Goal: Information Seeking & Learning: Learn about a topic

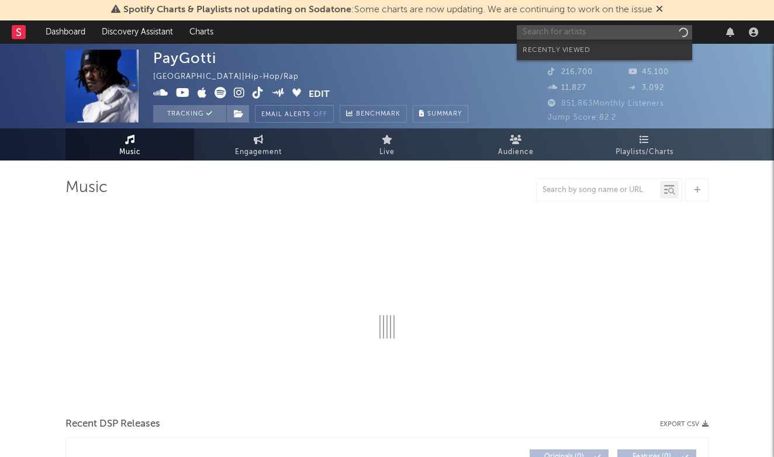
click at [577, 37] on input "text" at bounding box center [604, 32] width 175 height 15
type input "Z"
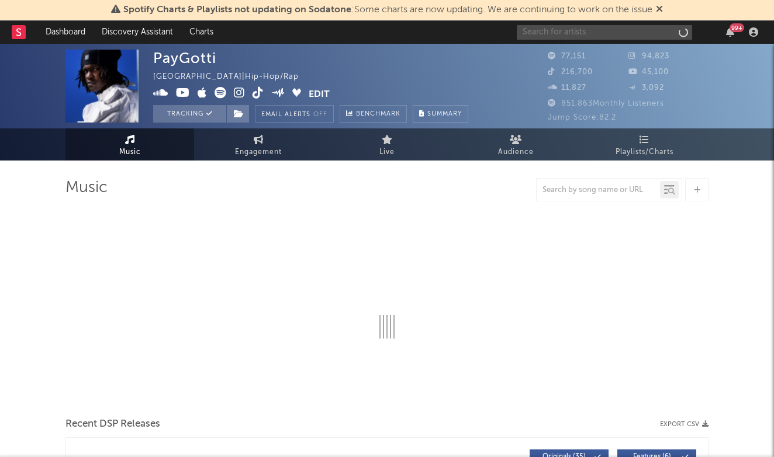
type input "X"
select select "6m"
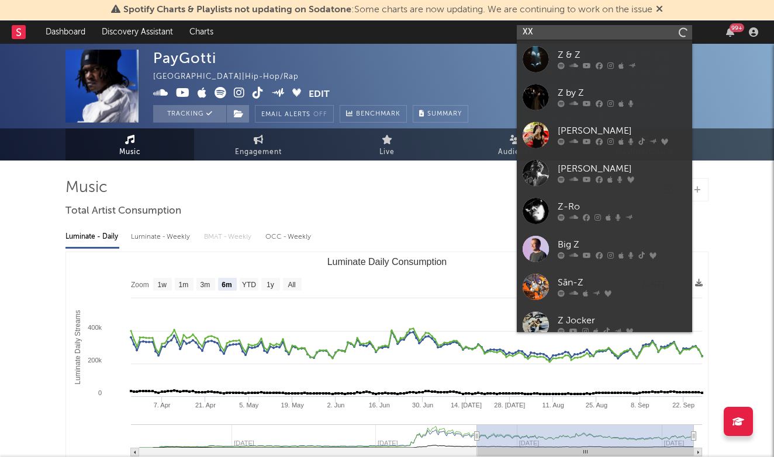
type input "X"
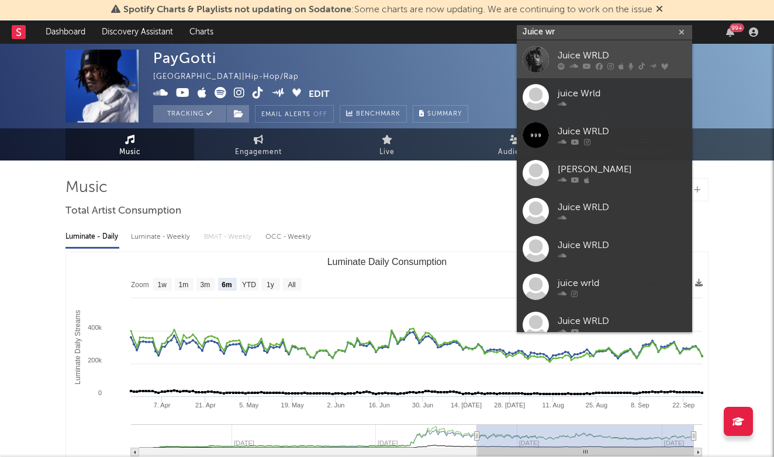
type input "Juice wr"
click at [614, 49] on div "Juice WRLD" at bounding box center [621, 55] width 129 height 14
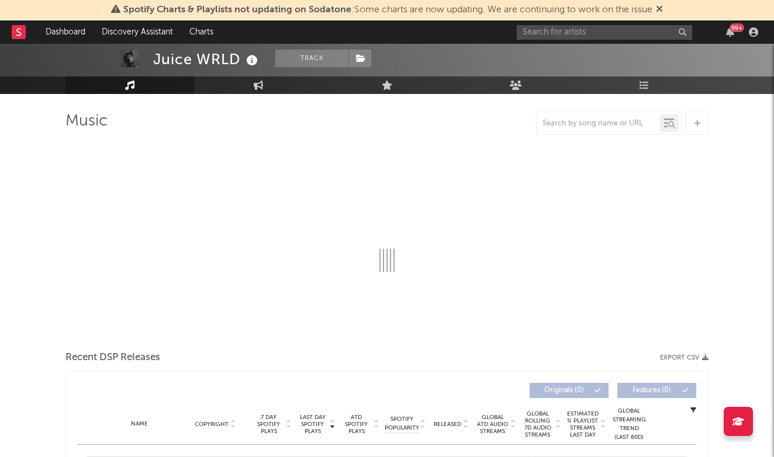
select select "6m"
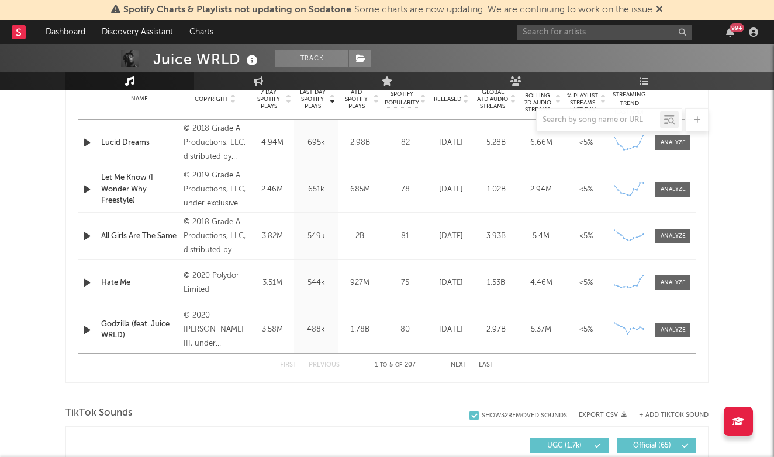
scroll to position [268, 0]
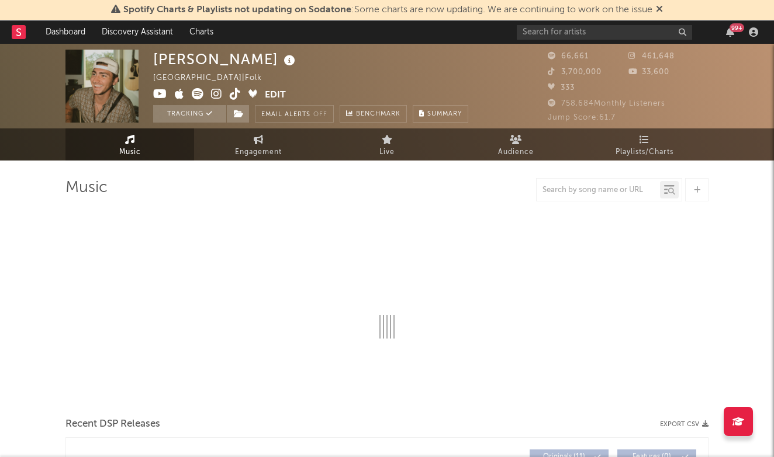
select select "6m"
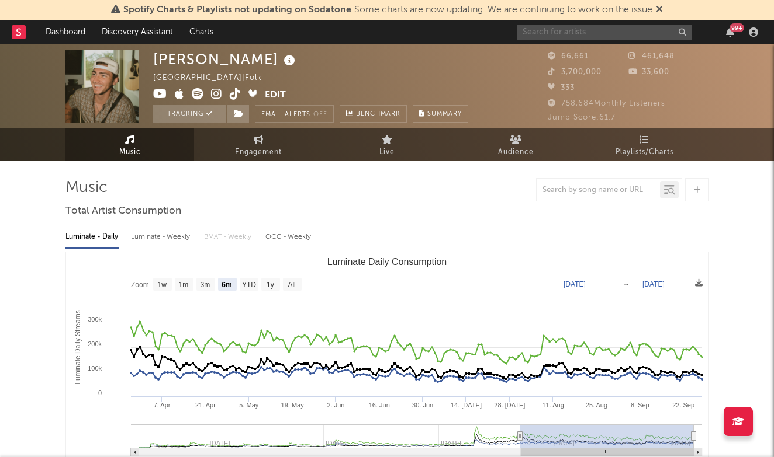
click at [601, 32] on input "text" at bounding box center [604, 32] width 175 height 15
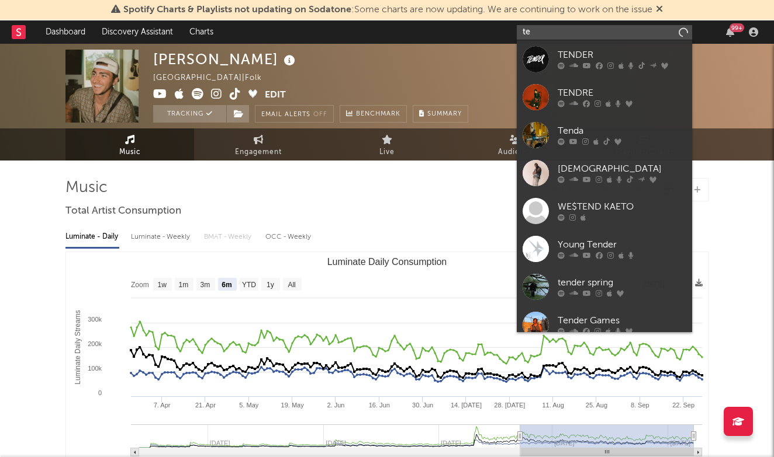
type input "t"
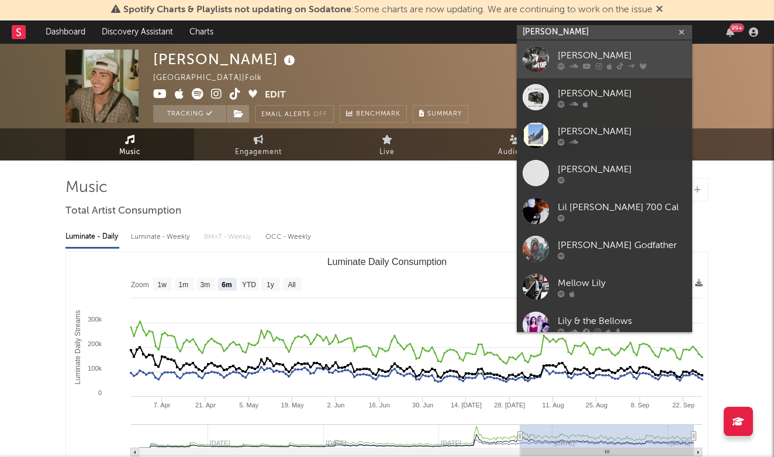
type input "lil mello"
click at [615, 54] on div "[PERSON_NAME]" at bounding box center [621, 55] width 129 height 14
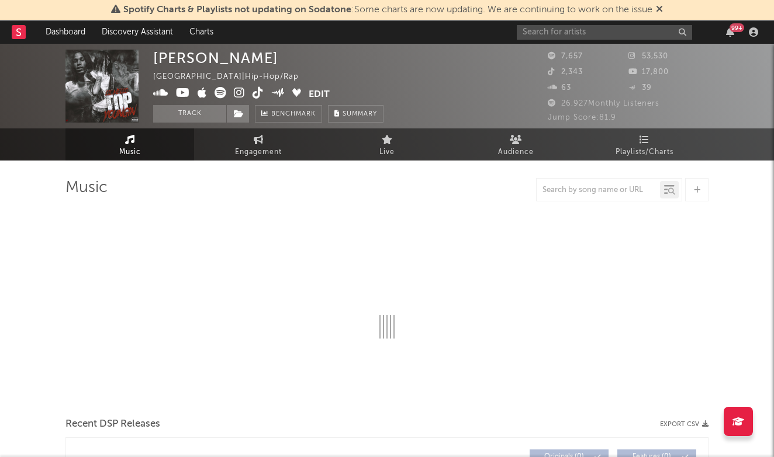
select select "6m"
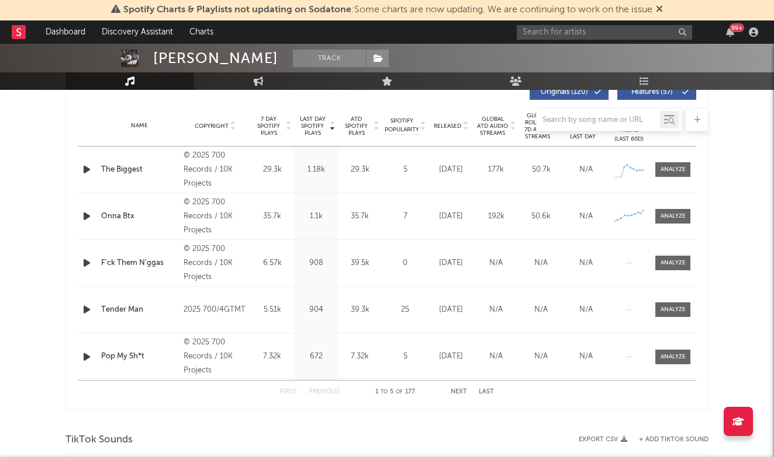
scroll to position [414, 0]
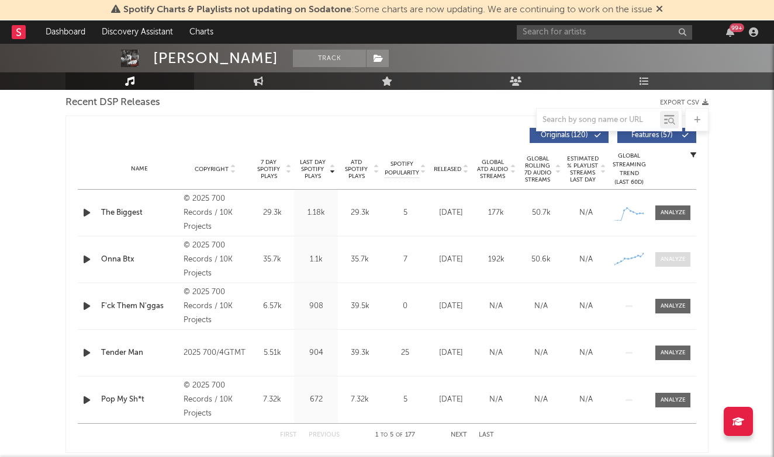
click at [669, 255] on span at bounding box center [672, 259] width 35 height 15
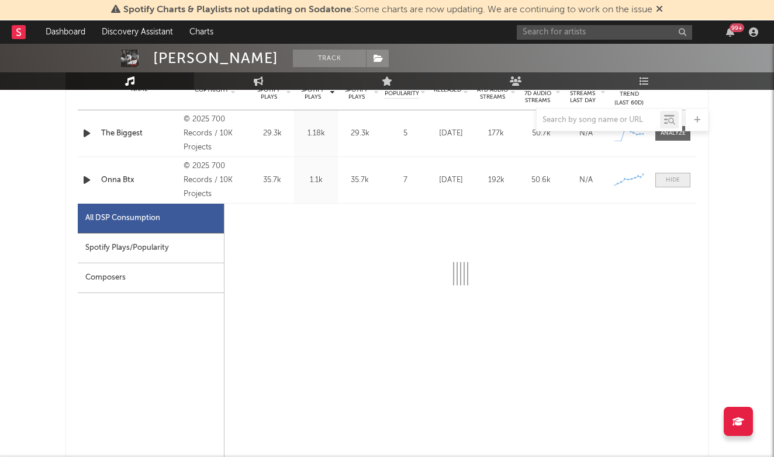
select select "1w"
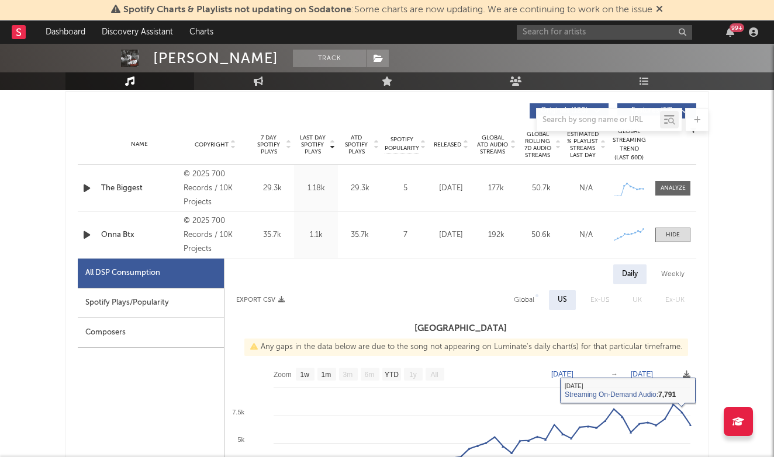
scroll to position [254, 0]
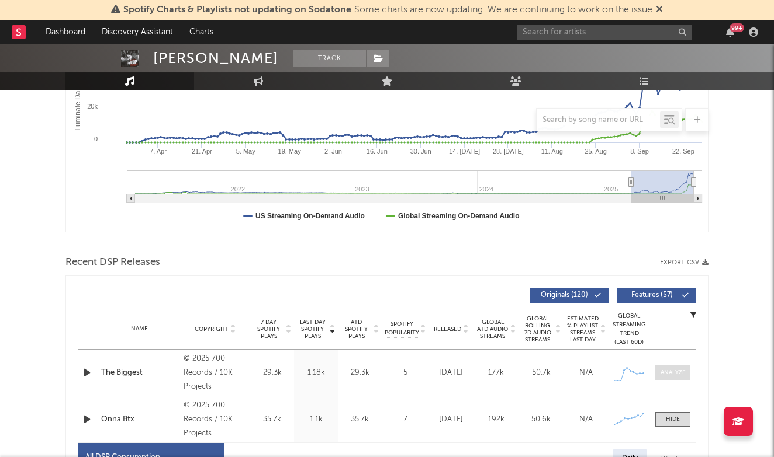
click at [677, 372] on div at bounding box center [672, 373] width 25 height 9
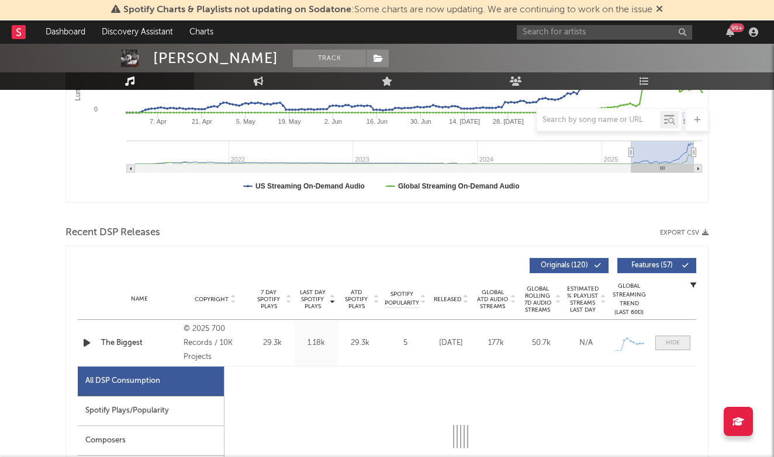
scroll to position [422, 0]
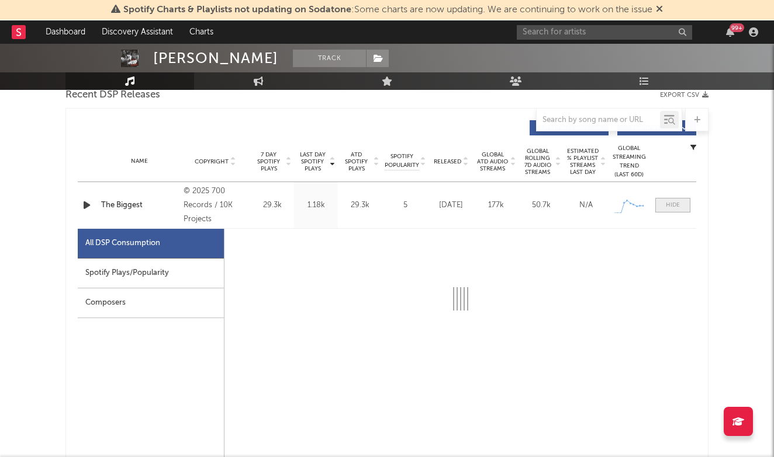
select select "1w"
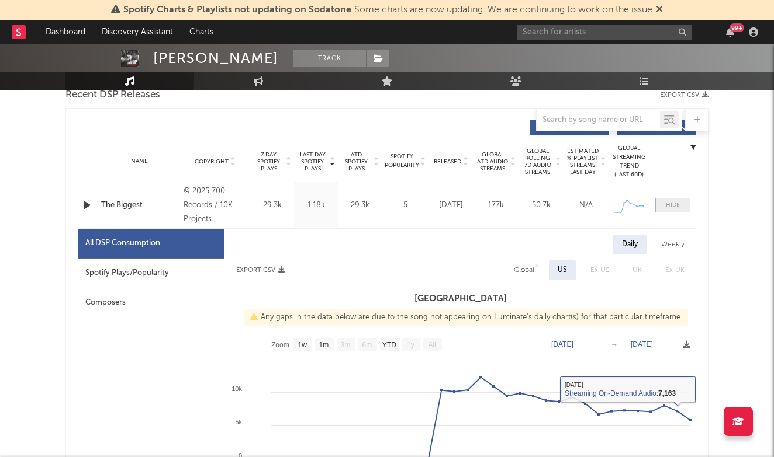
click at [675, 206] on div at bounding box center [673, 205] width 14 height 9
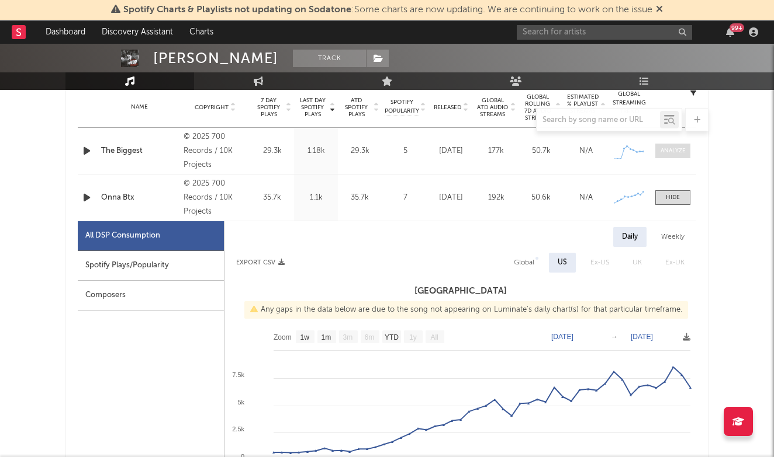
scroll to position [495, 0]
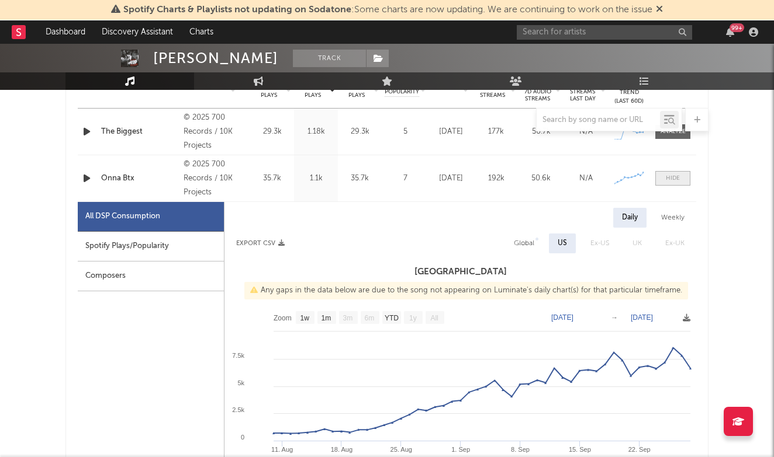
click at [676, 176] on div at bounding box center [673, 178] width 14 height 9
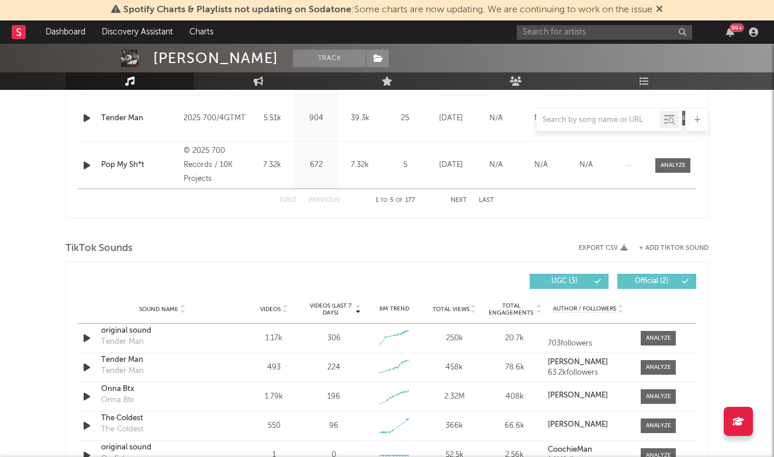
scroll to position [820, 0]
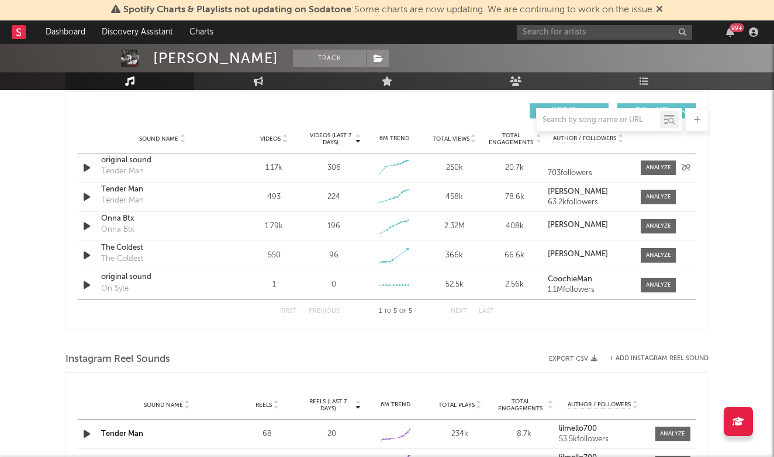
click at [135, 162] on div "original sound" at bounding box center [162, 161] width 122 height 12
click at [127, 249] on div "The Coldest" at bounding box center [162, 248] width 122 height 12
